Goal: Share content

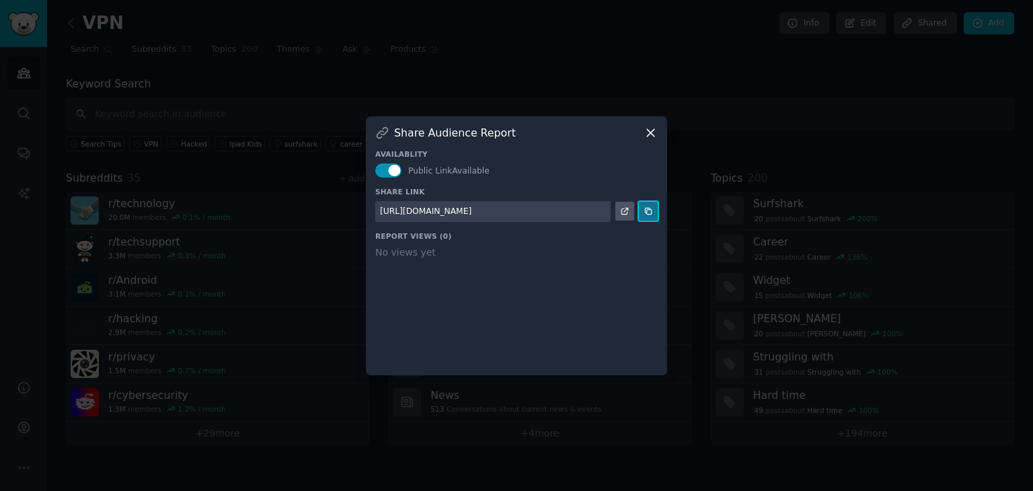
click at [647, 216] on button at bounding box center [648, 211] width 19 height 19
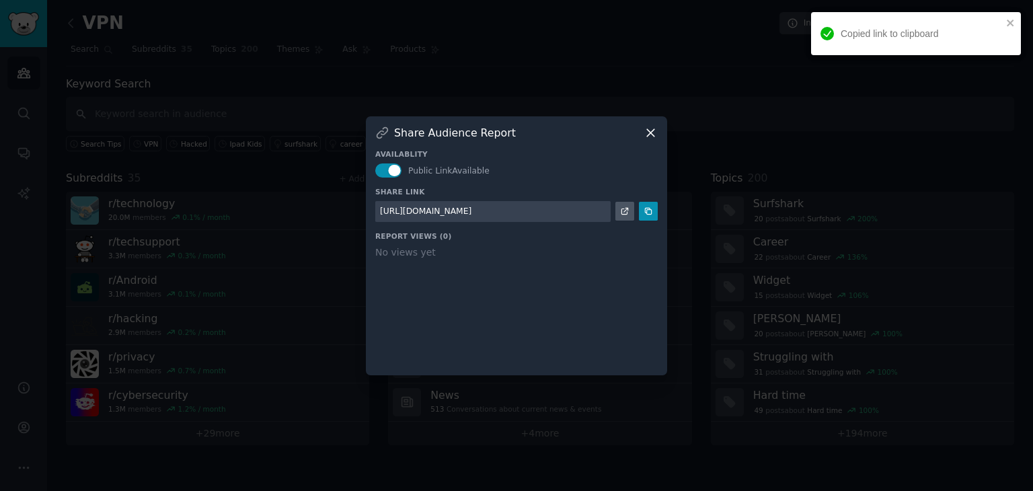
click at [653, 145] on div "Availablity Public Link Available Share Link [URL][DOMAIN_NAME] Report Views ( …" at bounding box center [516, 253] width 282 height 226
click at [651, 135] on icon at bounding box center [650, 133] width 14 height 14
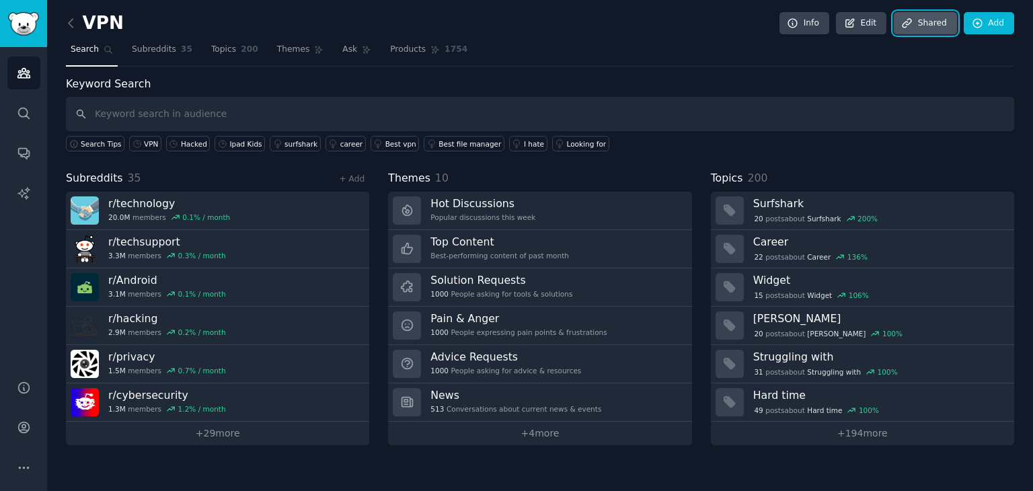
click at [913, 17] on icon at bounding box center [907, 23] width 12 height 12
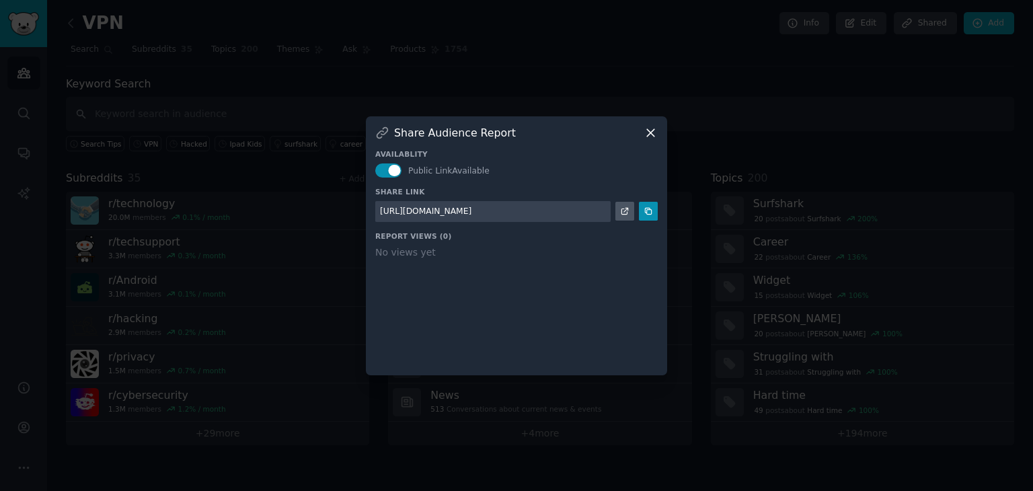
click at [650, 138] on icon at bounding box center [650, 133] width 14 height 14
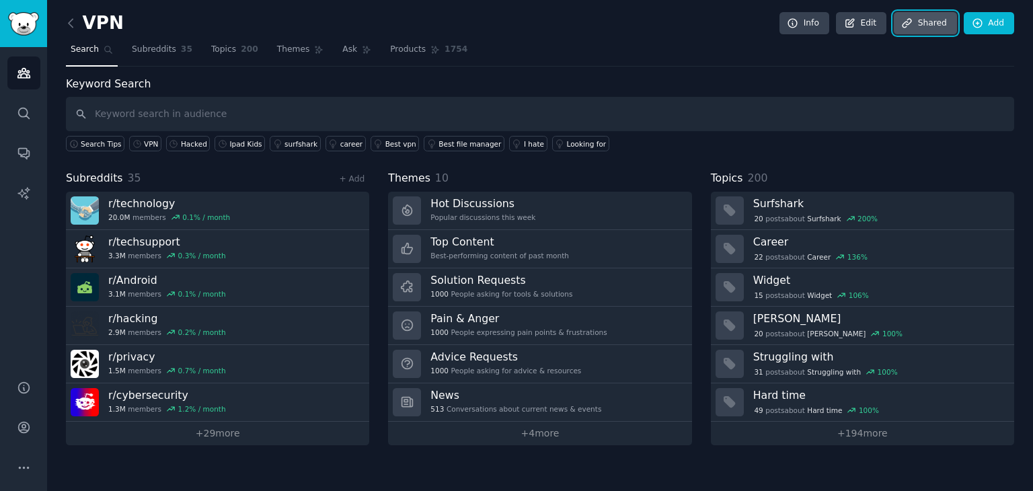
click at [920, 21] on link "Share d" at bounding box center [924, 23] width 63 height 23
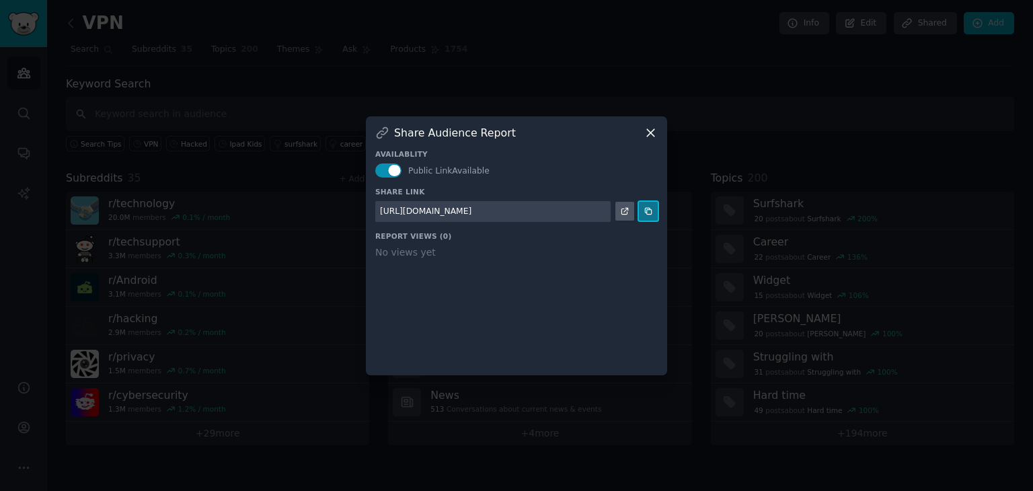
click at [643, 216] on button at bounding box center [648, 211] width 19 height 19
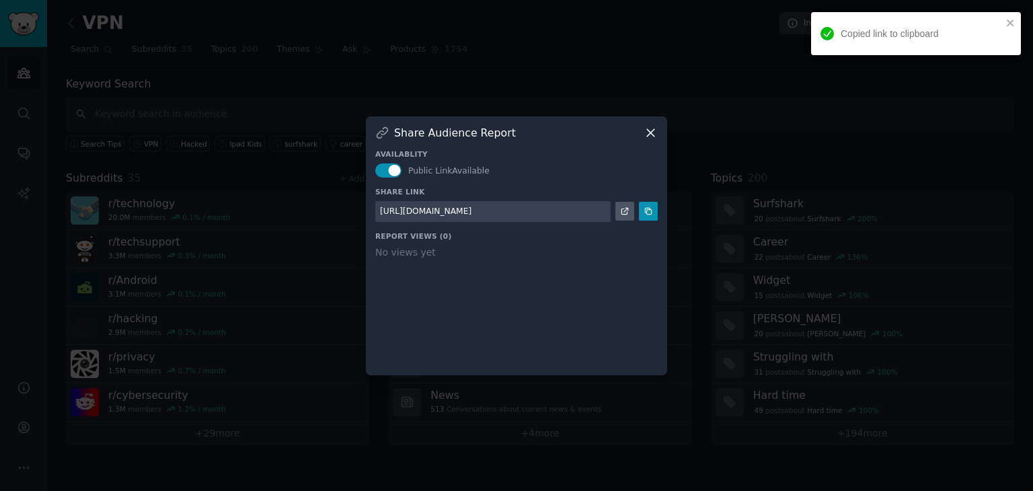
click at [655, 134] on icon at bounding box center [650, 133] width 14 height 14
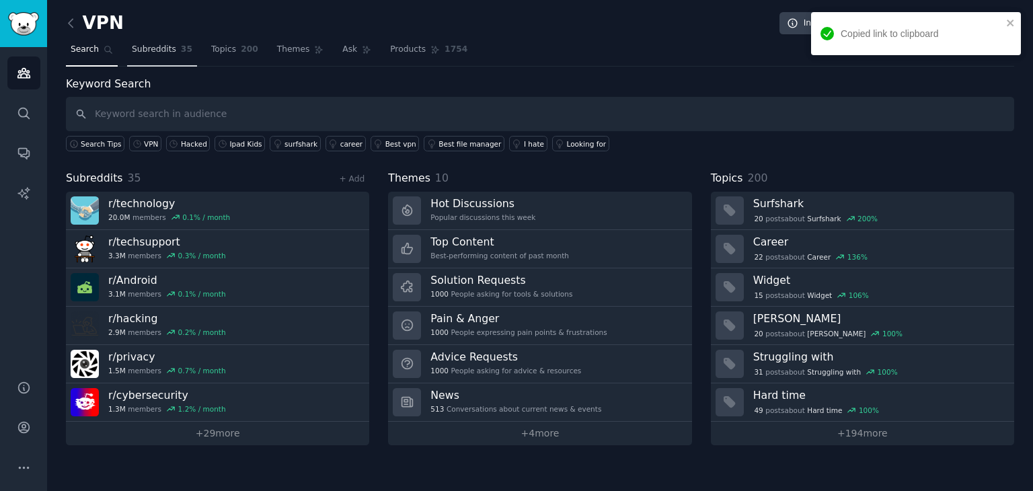
click at [169, 54] on link "Subreddits 35" at bounding box center [162, 53] width 70 height 28
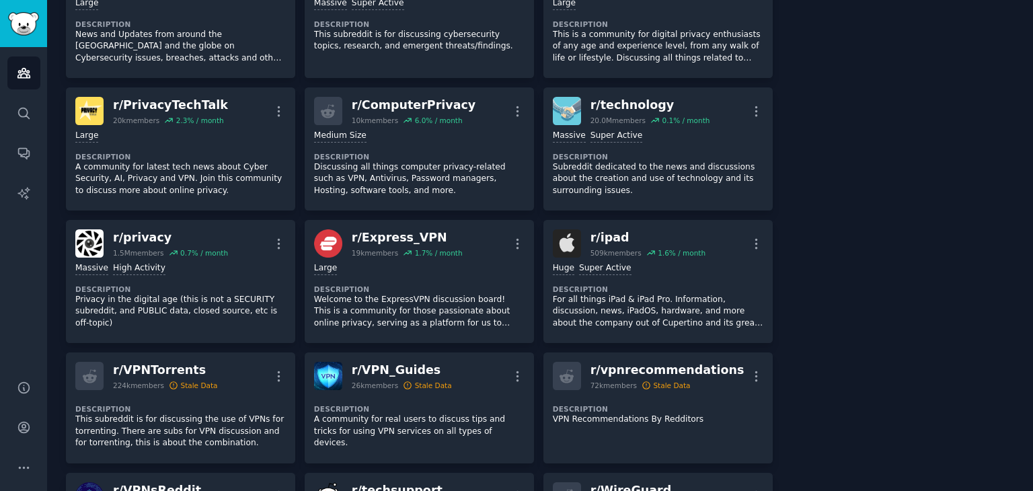
scroll to position [538, 0]
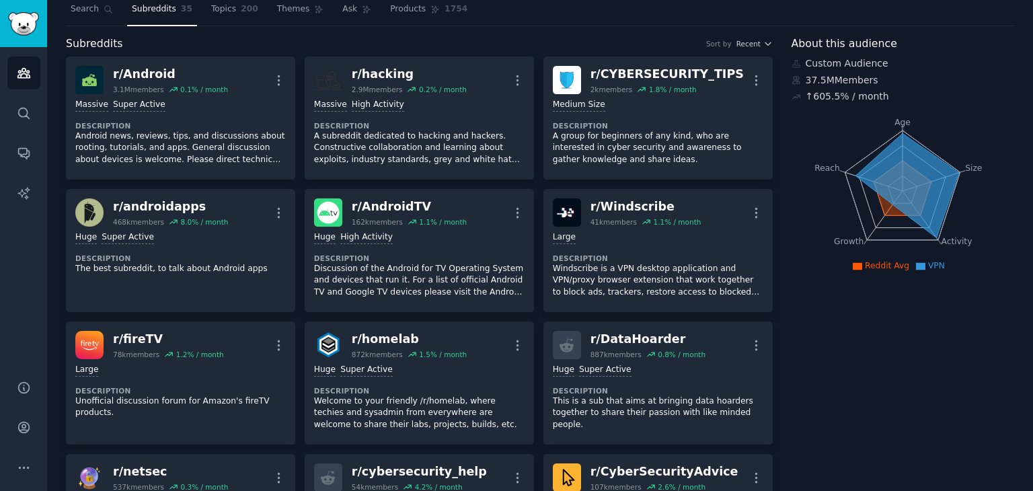
scroll to position [0, 0]
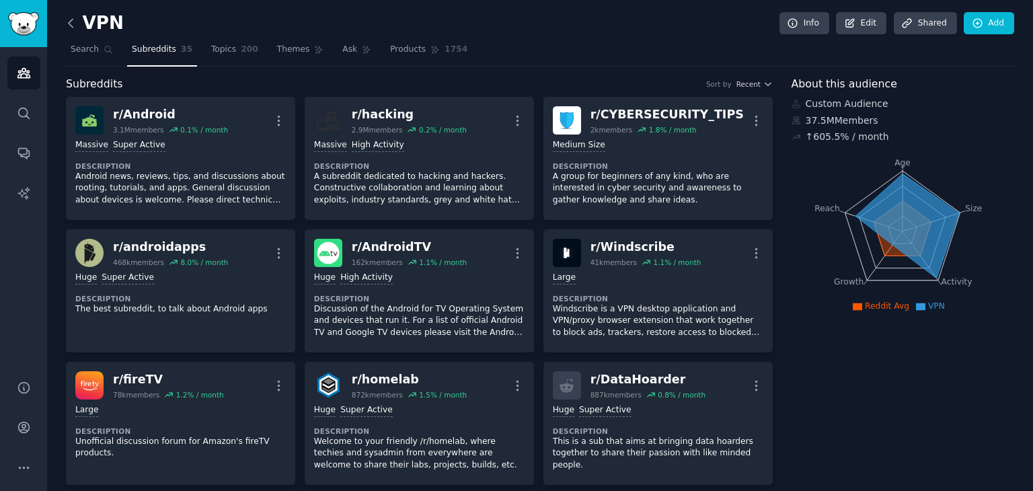
click at [71, 26] on icon at bounding box center [71, 23] width 14 height 14
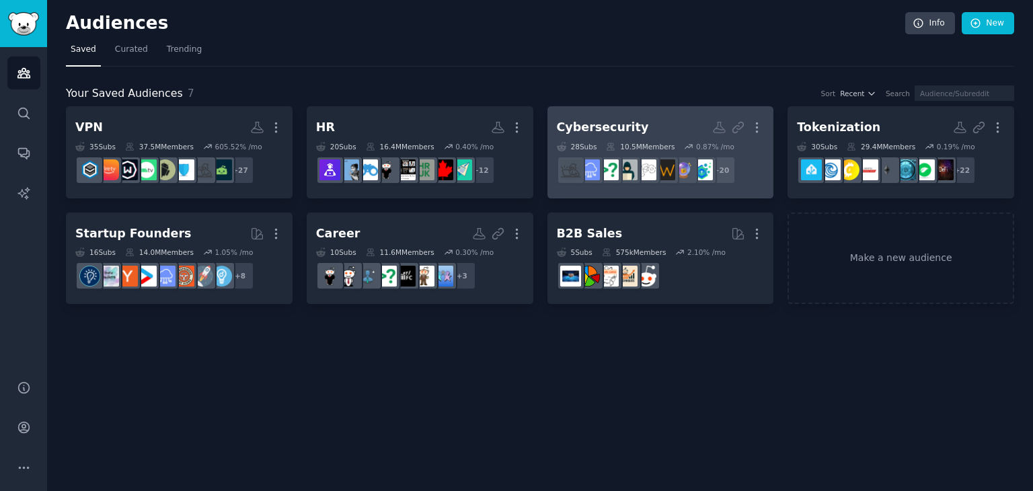
click at [632, 122] on h2 "Cybersecurity More" at bounding box center [661, 128] width 208 height 24
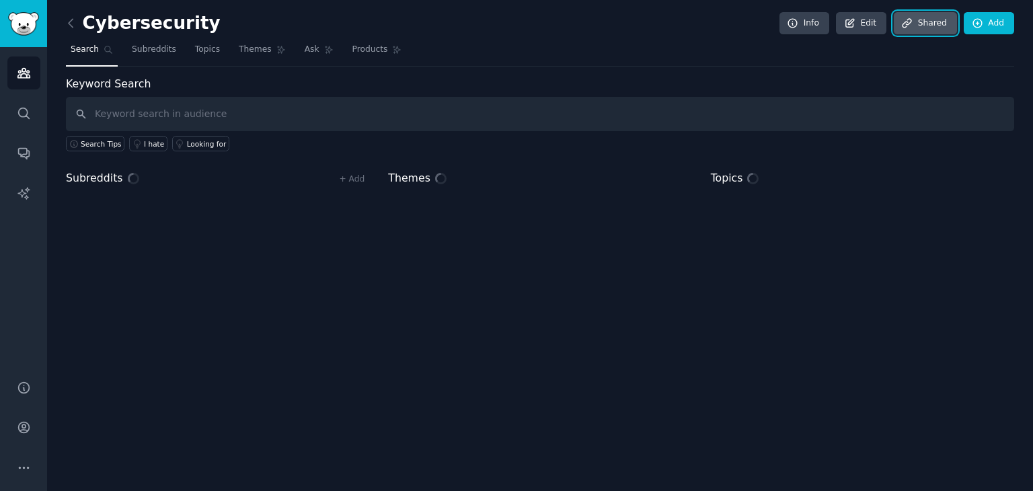
click at [941, 28] on link "Share d" at bounding box center [924, 23] width 63 height 23
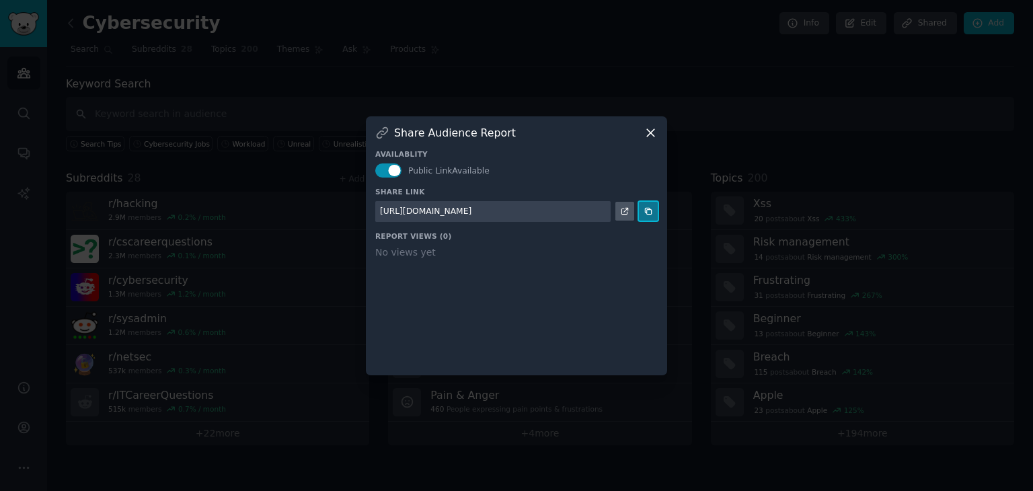
click at [648, 216] on button at bounding box center [648, 211] width 19 height 19
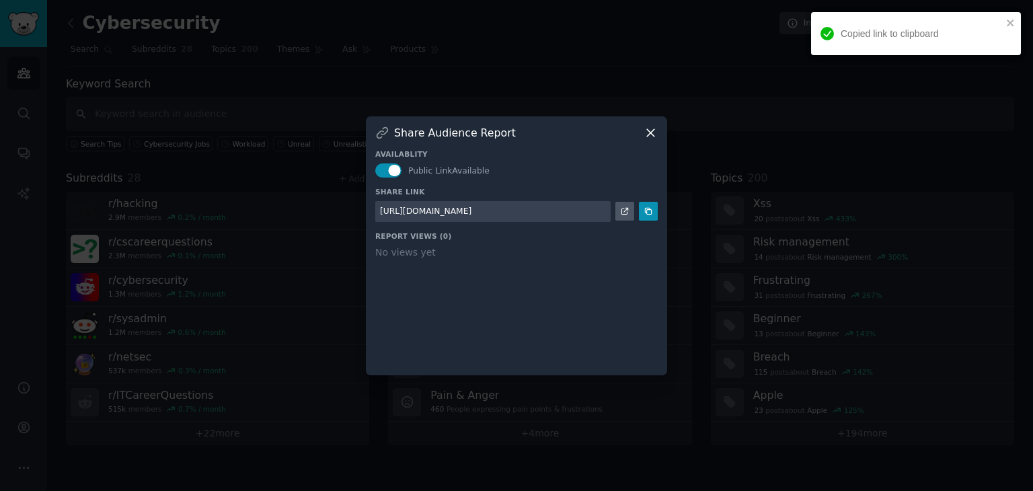
click at [648, 136] on icon at bounding box center [650, 133] width 14 height 14
